Goal: Task Accomplishment & Management: Use online tool/utility

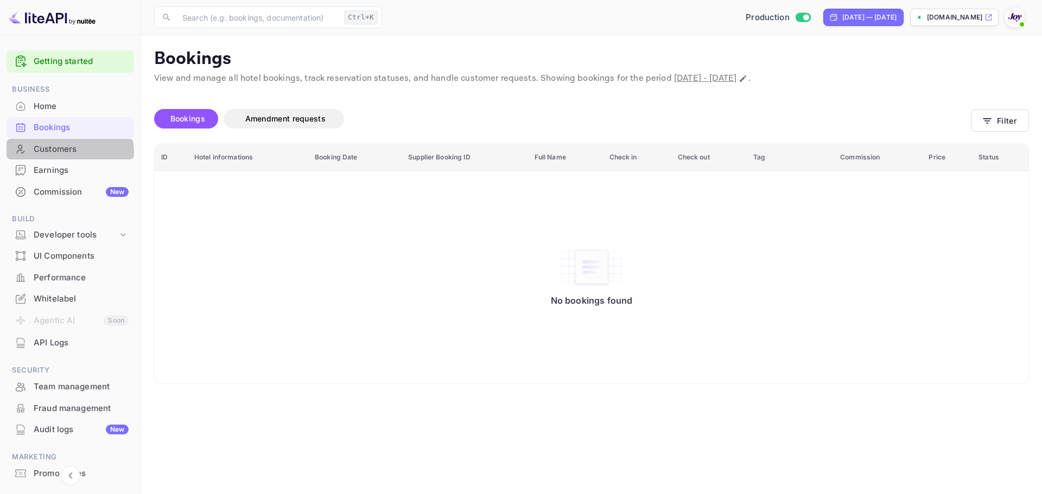
drag, startPoint x: 0, startPoint y: 0, endPoint x: 66, endPoint y: 153, distance: 166.3
click at [66, 153] on div "Customers" at bounding box center [81, 149] width 95 height 12
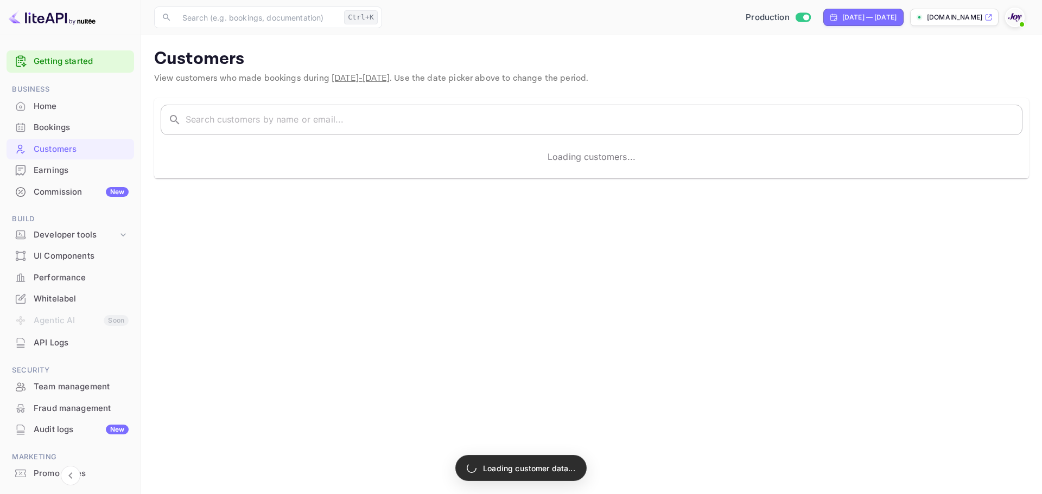
click at [224, 123] on input "text" at bounding box center [604, 120] width 837 height 30
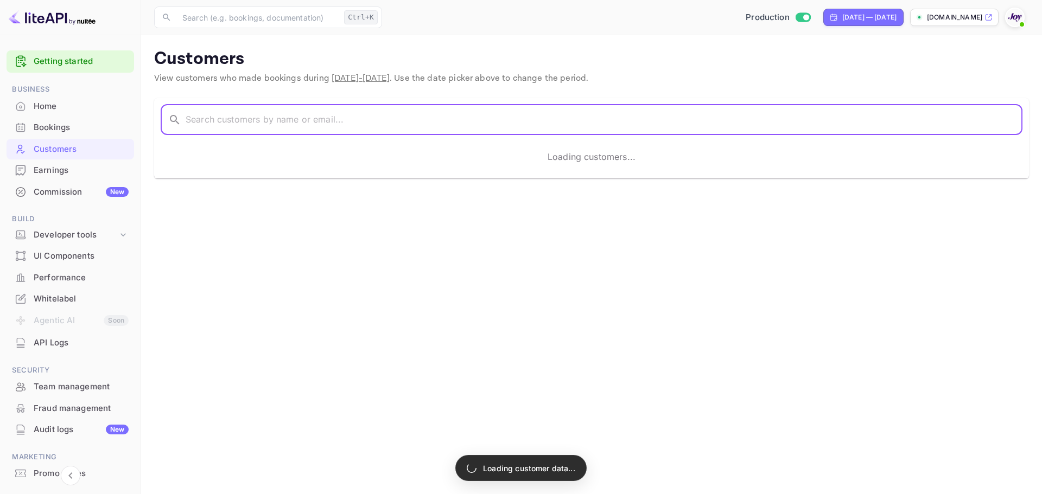
paste input "[PERSON_NAME]"
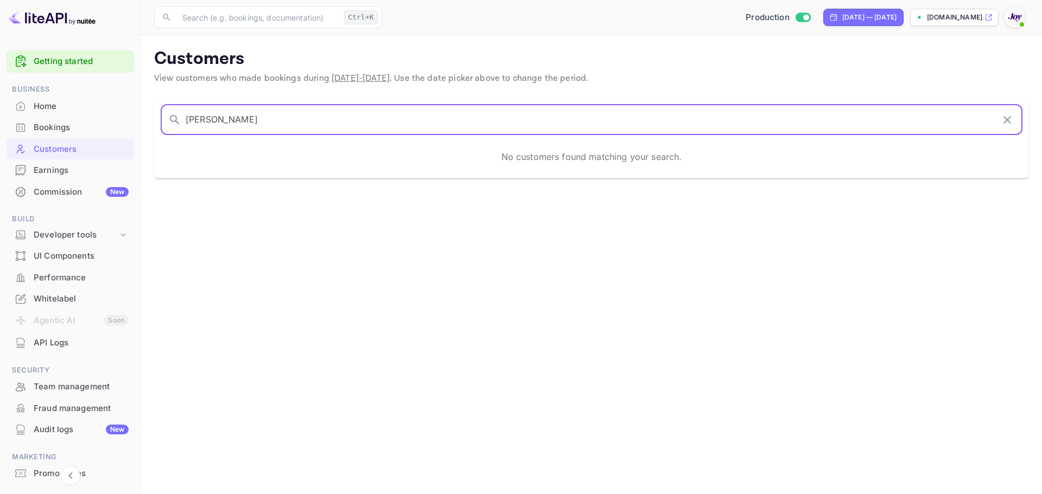
drag, startPoint x: 295, startPoint y: 119, endPoint x: 141, endPoint y: 131, distance: 154.0
click at [141, 131] on div "​ [PERSON_NAME] ​ No customers found matching your search." at bounding box center [585, 131] width 888 height 93
paste input "[PERSON_NAME]"
click at [228, 118] on input "[PERSON_NAME]" at bounding box center [590, 120] width 808 height 30
click at [257, 123] on input "[PERSON_NAME]" at bounding box center [590, 120] width 808 height 30
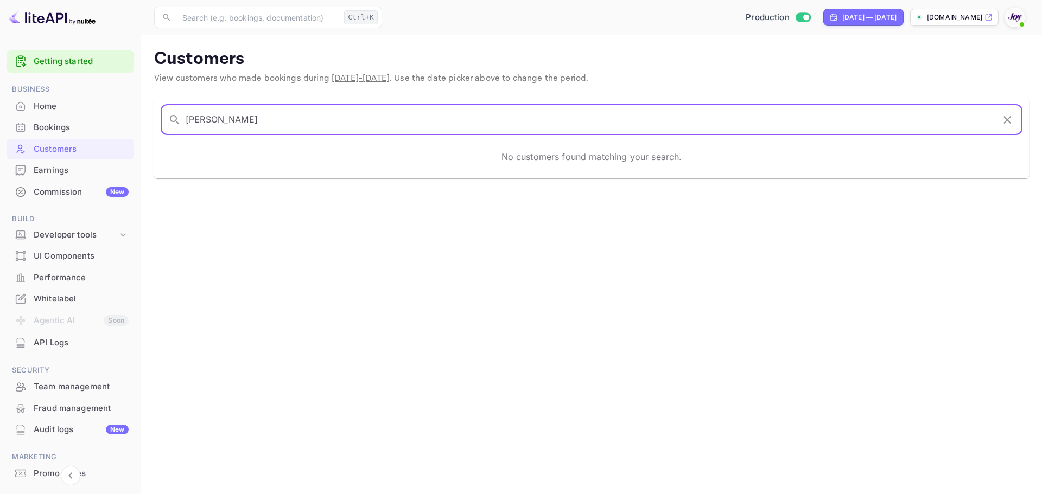
type input "[PERSON_NAME]"
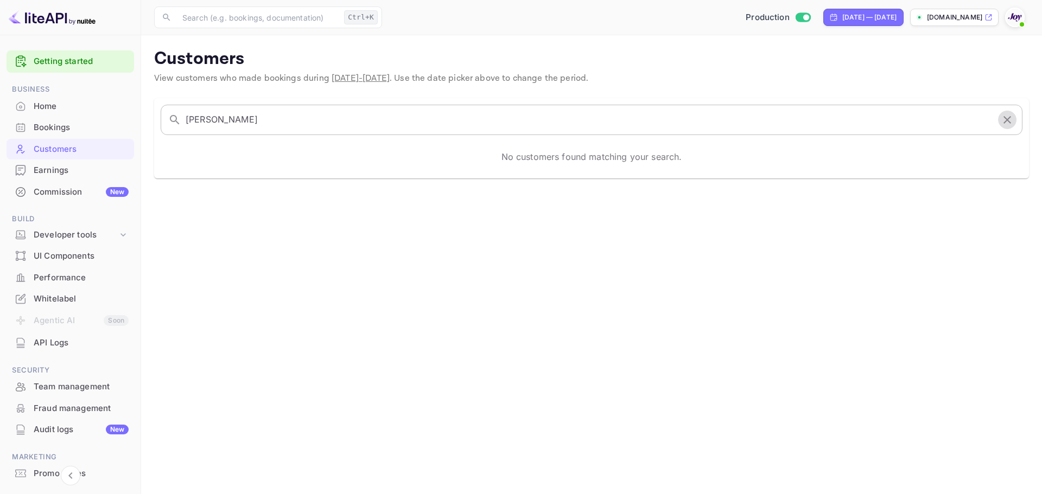
click at [1008, 122] on icon "button" at bounding box center [1007, 119] width 13 height 13
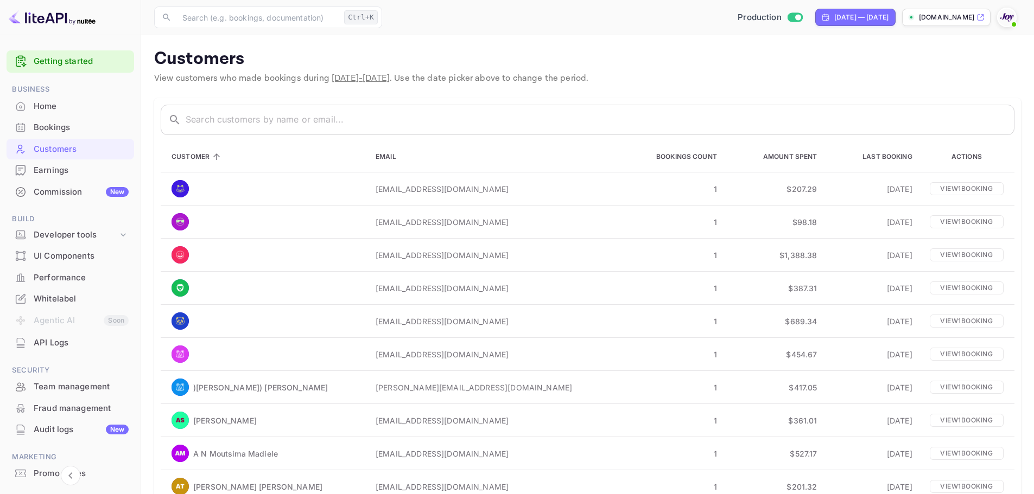
click at [61, 128] on div "Bookings" at bounding box center [81, 128] width 95 height 12
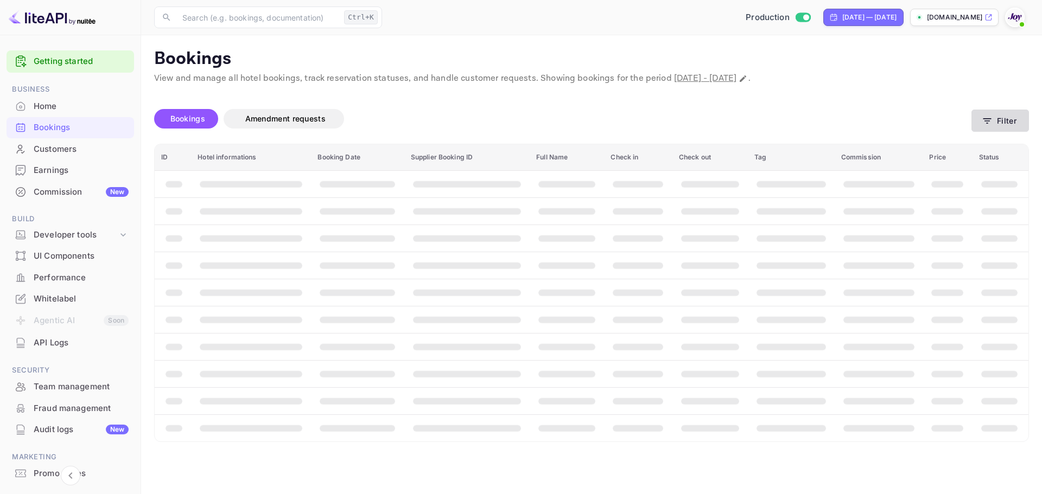
click at [1020, 124] on button "Filter" at bounding box center [1001, 121] width 58 height 22
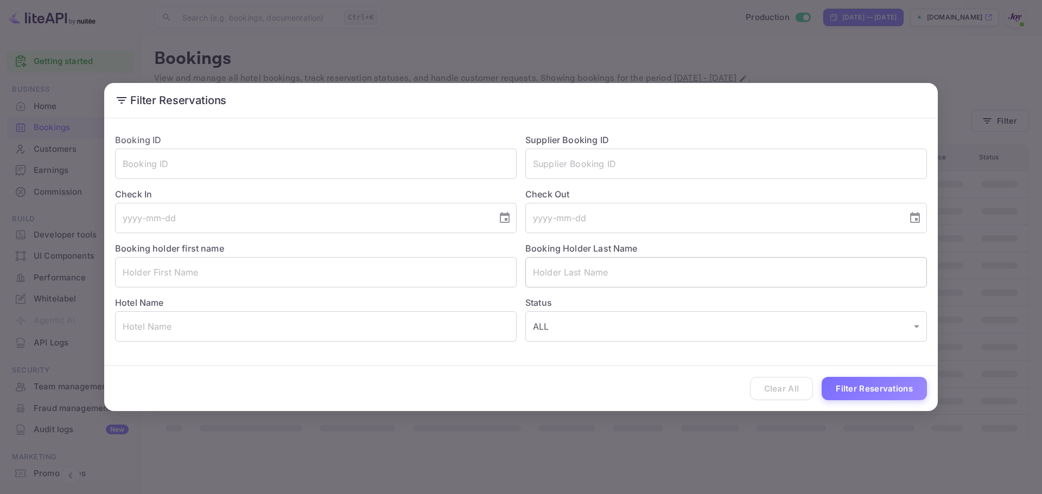
click at [560, 272] on input "text" at bounding box center [726, 272] width 402 height 30
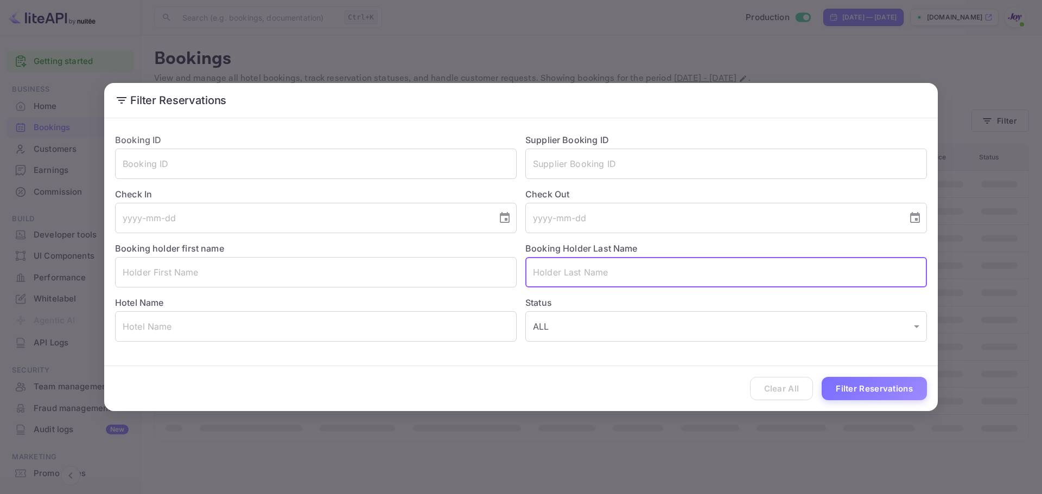
paste input "[PERSON_NAME]"
type input "[PERSON_NAME]"
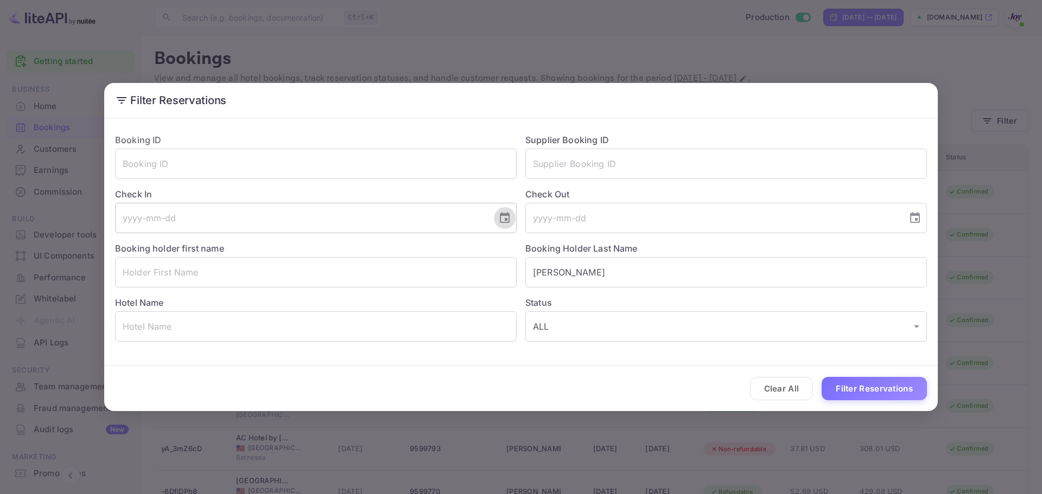
click at [509, 219] on icon "Choose date" at bounding box center [505, 217] width 10 height 11
click at [372, 247] on icon "Next month" at bounding box center [373, 250] width 13 height 13
click at [345, 378] on button "31" at bounding box center [346, 378] width 20 height 20
type input "[DATE]"
click at [918, 218] on icon "Choose date" at bounding box center [915, 218] width 13 height 13
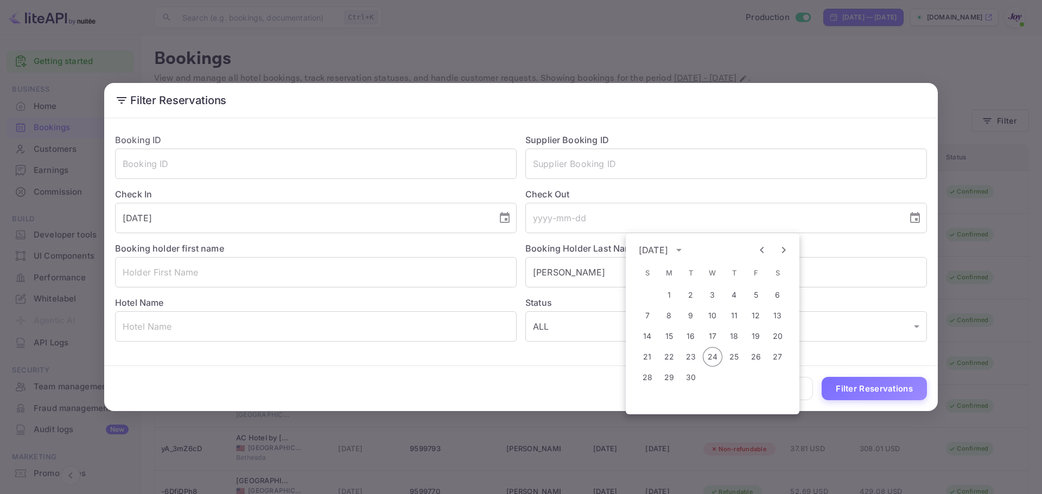
click at [786, 249] on icon "Next month" at bounding box center [783, 250] width 13 height 13
click at [651, 316] on button "2" at bounding box center [648, 316] width 20 height 20
type input "[DATE]"
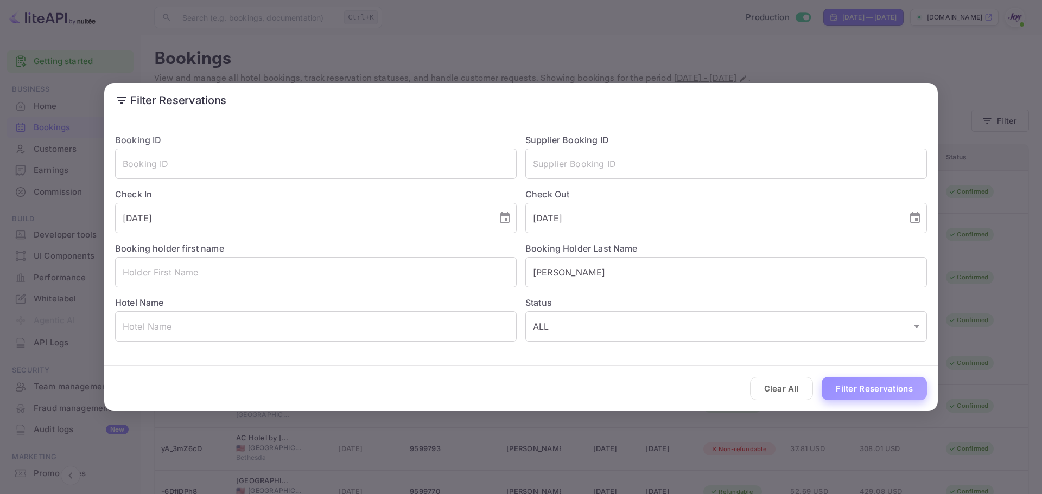
click at [852, 388] on button "Filter Reservations" at bounding box center [874, 388] width 105 height 23
